Goal: Information Seeking & Learning: Learn about a topic

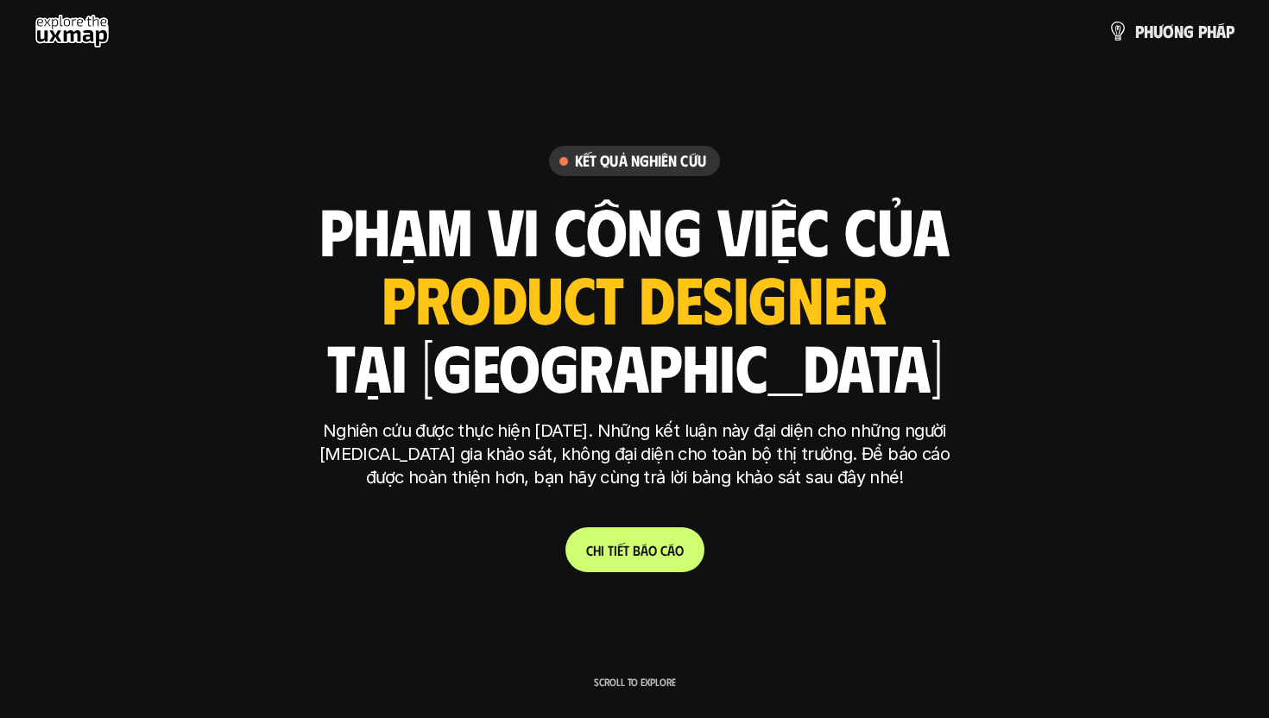
click at [655, 292] on div "ui designer ui/ux designer product designer UX designer ui designer" at bounding box center [634, 297] width 505 height 71
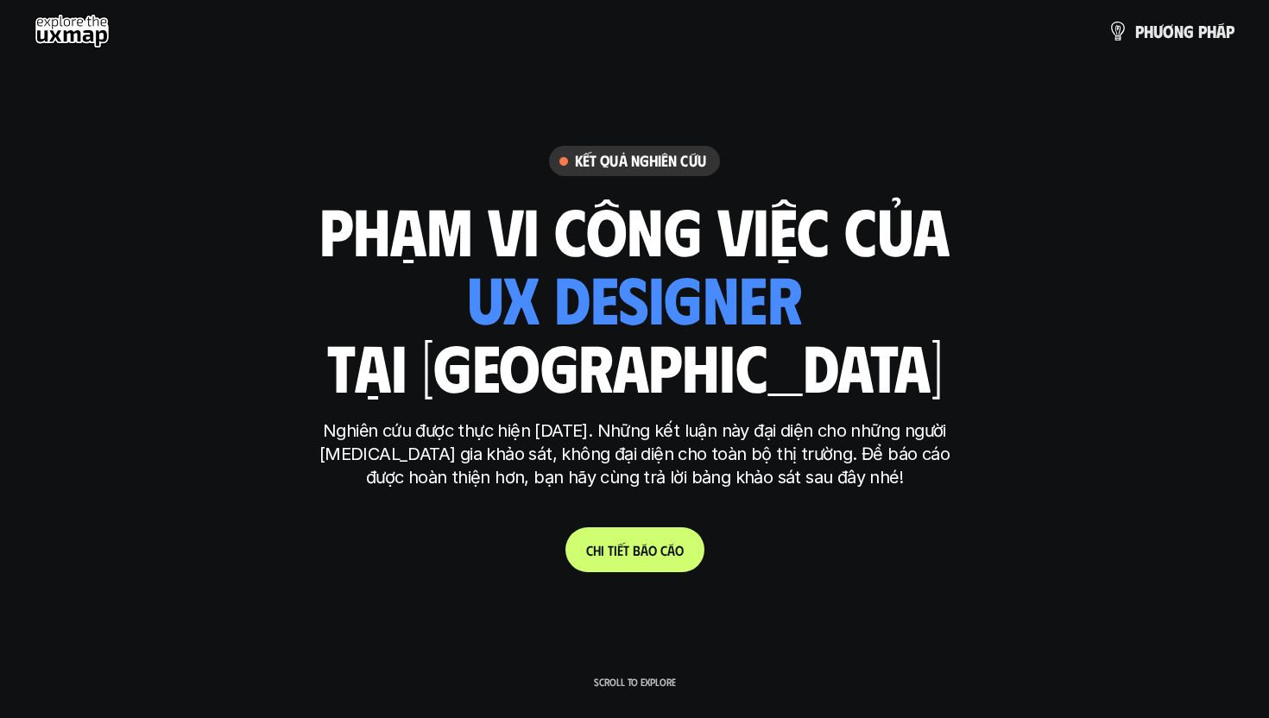
click at [667, 248] on h1 "phạm vi công việc của" at bounding box center [634, 229] width 630 height 73
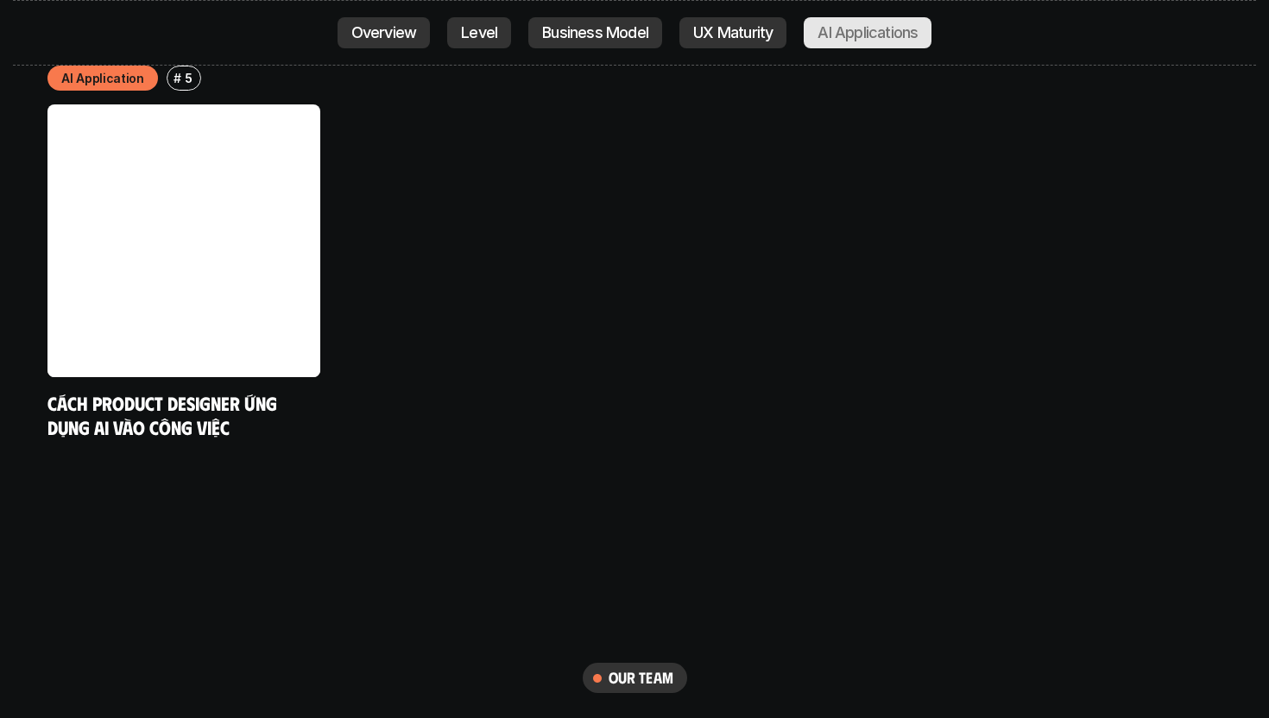
scroll to position [8881, 0]
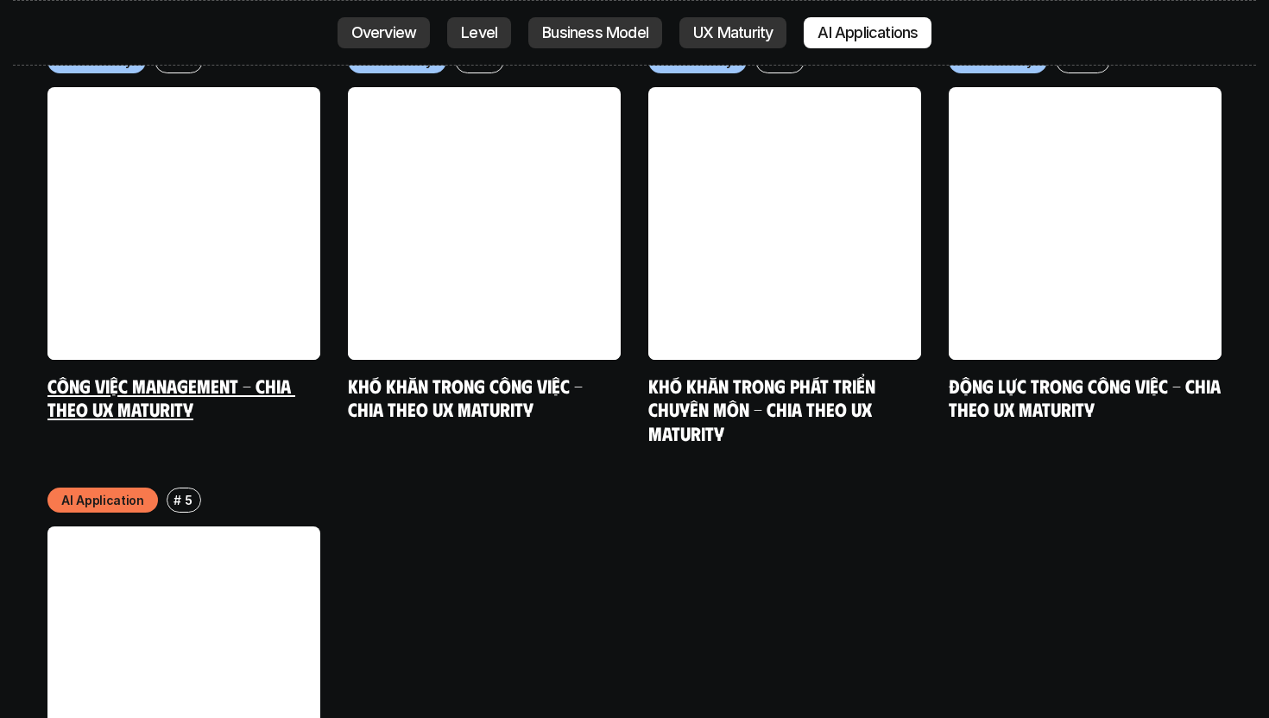
click at [159, 111] on link at bounding box center [183, 223] width 273 height 273
